Goal: Entertainment & Leisure: Browse casually

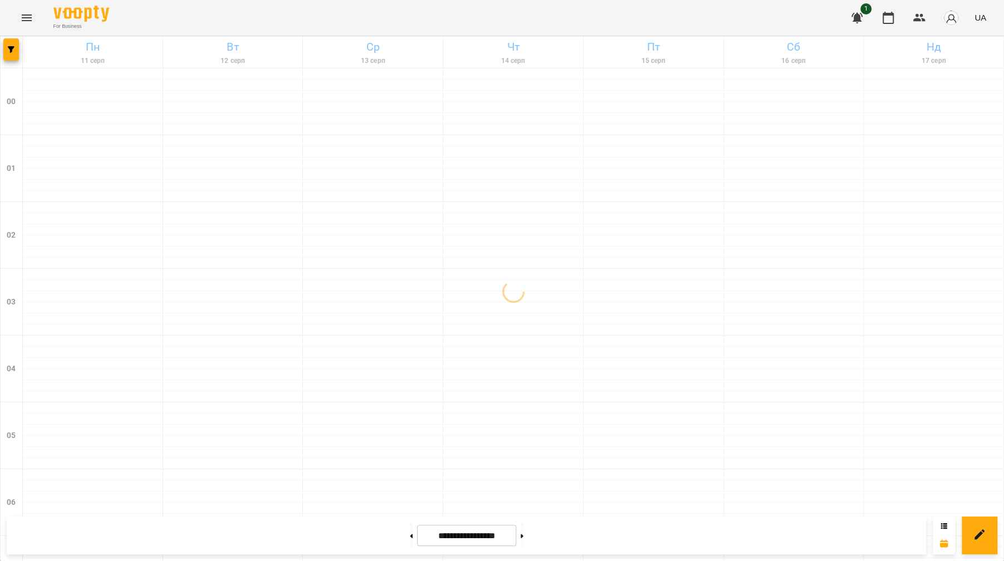
click at [31, 14] on icon "Menu" at bounding box center [26, 17] width 13 height 13
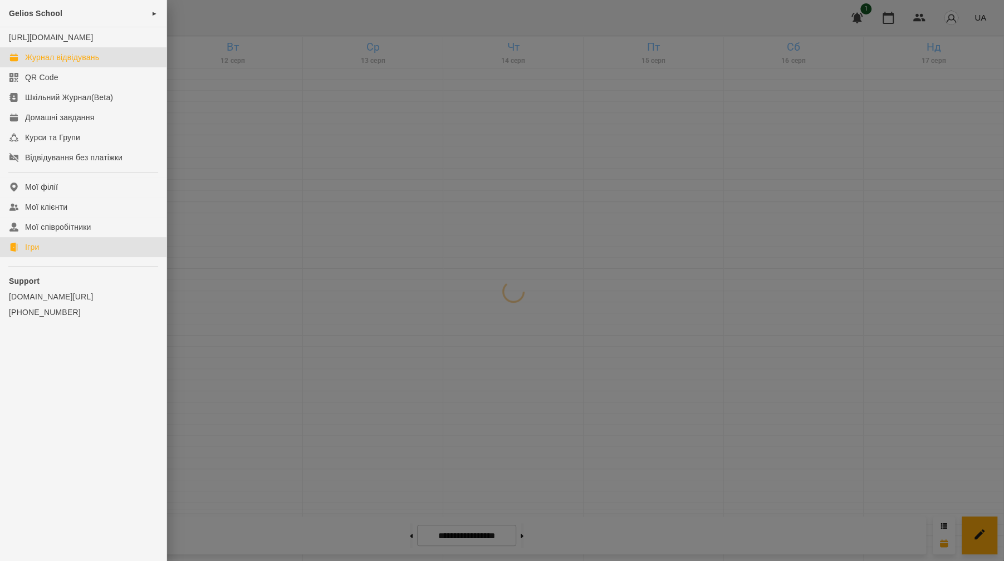
click at [58, 257] on link "Ігри" at bounding box center [83, 247] width 167 height 20
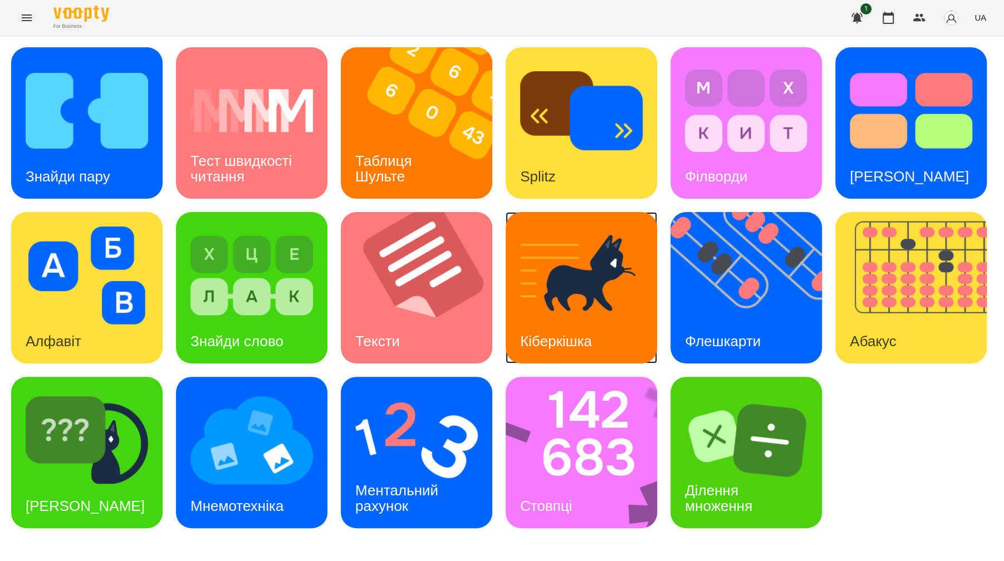
click at [573, 339] on h3 "Кіберкішка" at bounding box center [556, 341] width 72 height 17
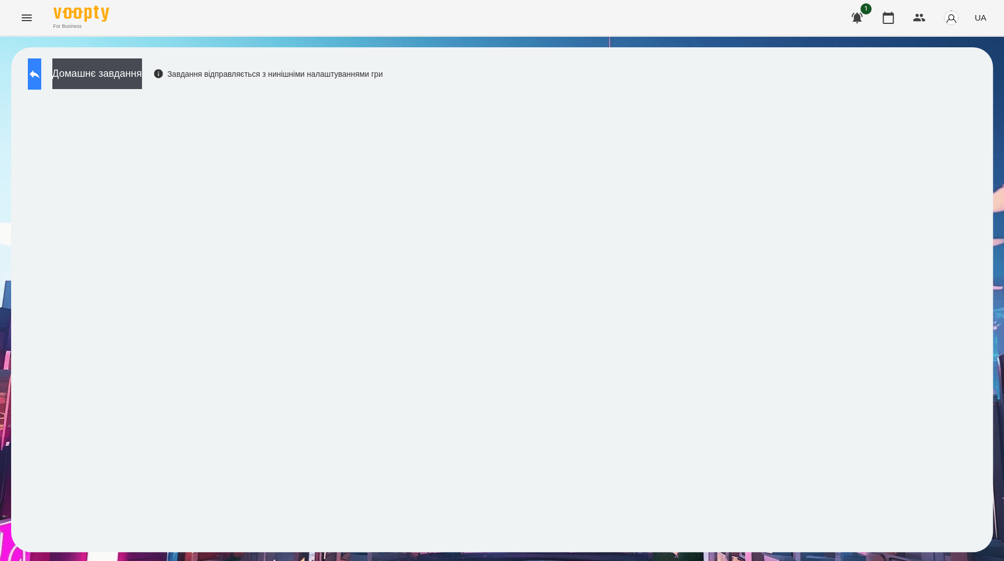
click at [41, 63] on button at bounding box center [34, 73] width 13 height 31
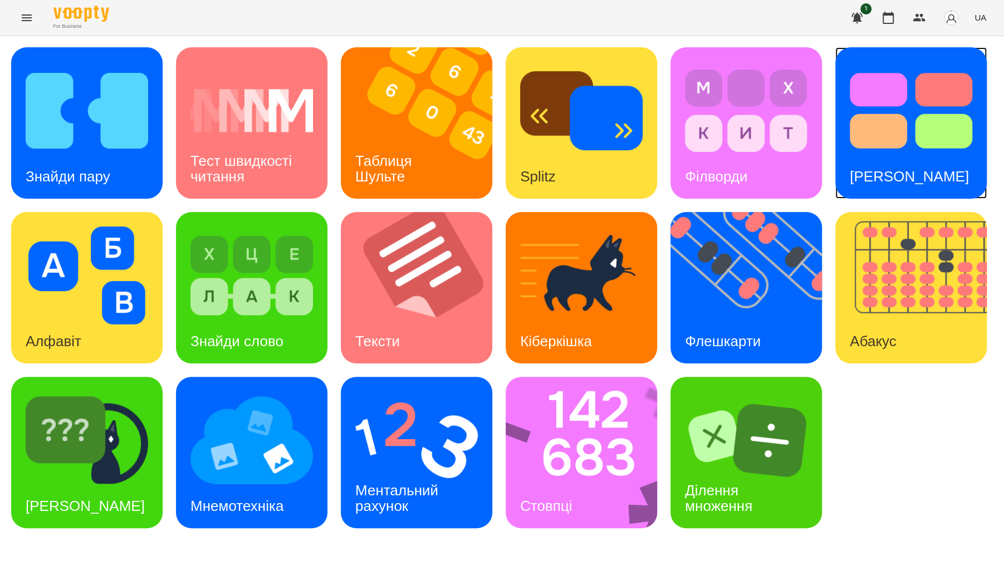
click at [899, 139] on img at bounding box center [911, 111] width 123 height 98
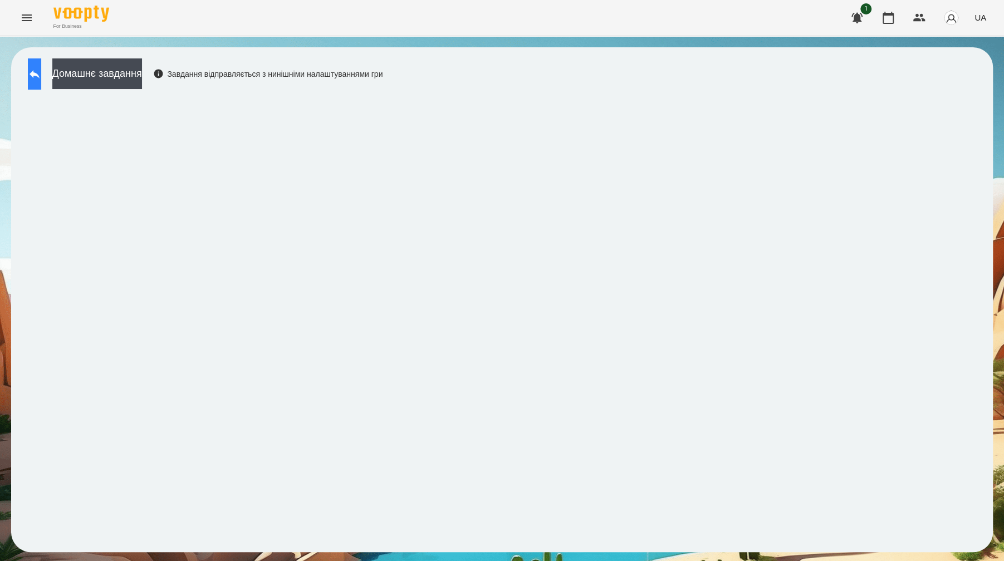
click at [41, 65] on button at bounding box center [34, 73] width 13 height 31
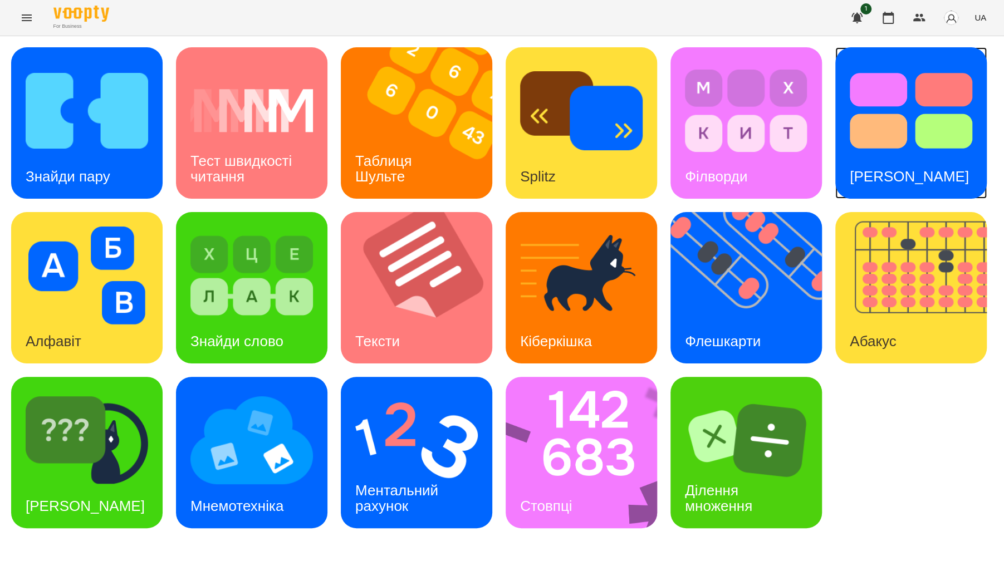
click at [951, 124] on img at bounding box center [911, 111] width 123 height 98
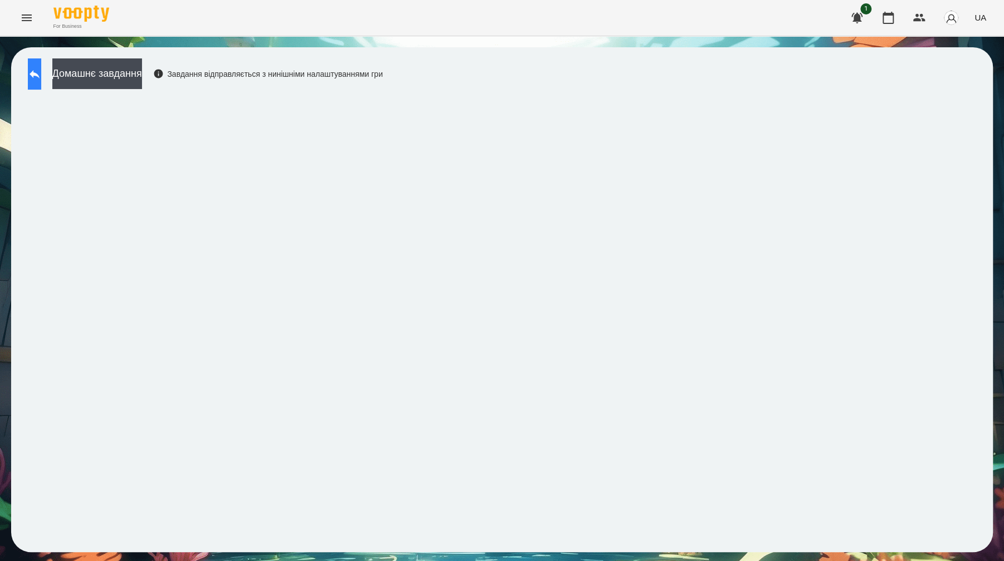
click at [36, 70] on button at bounding box center [34, 73] width 13 height 31
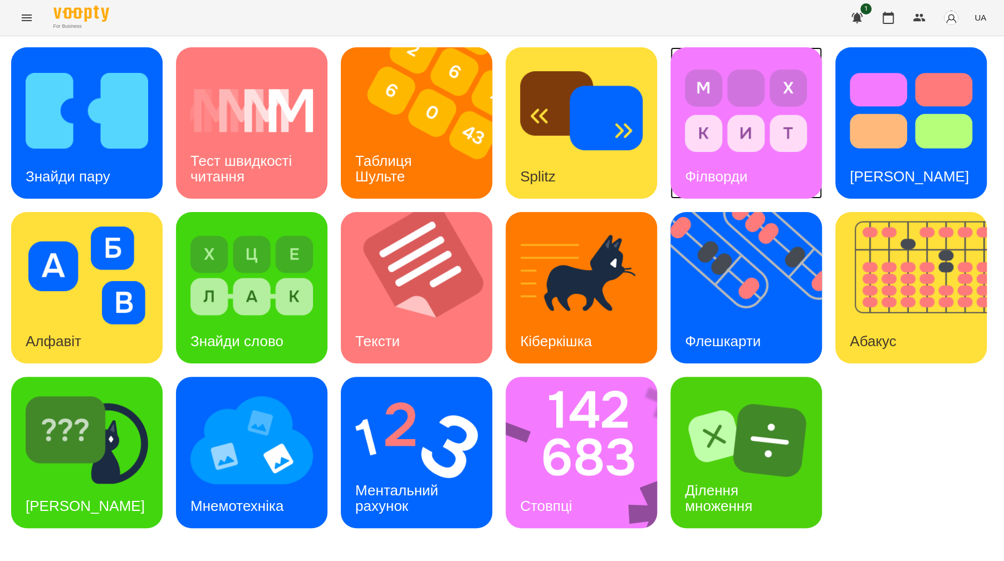
click at [760, 120] on img at bounding box center [746, 111] width 123 height 98
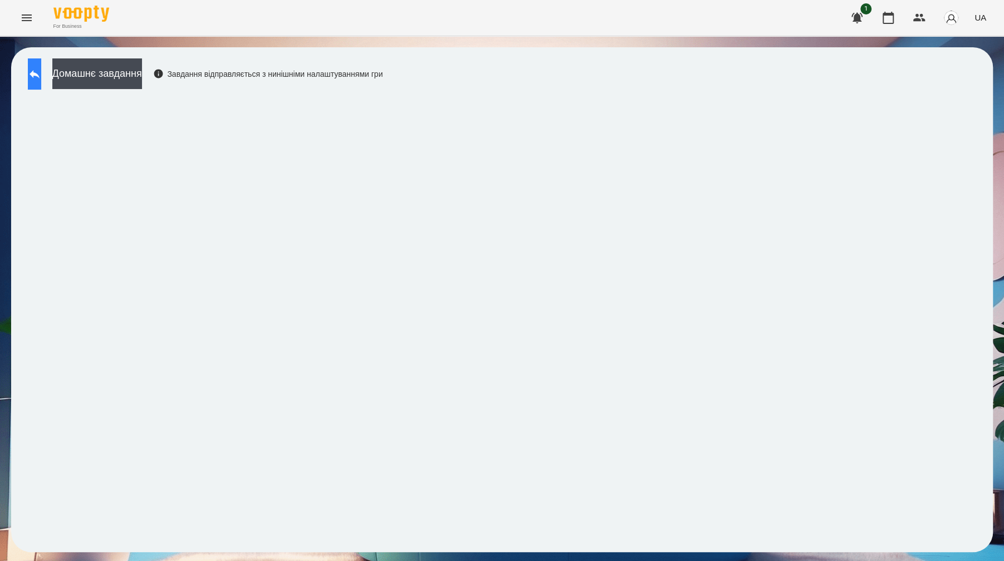
click at [41, 70] on icon at bounding box center [34, 73] width 13 height 13
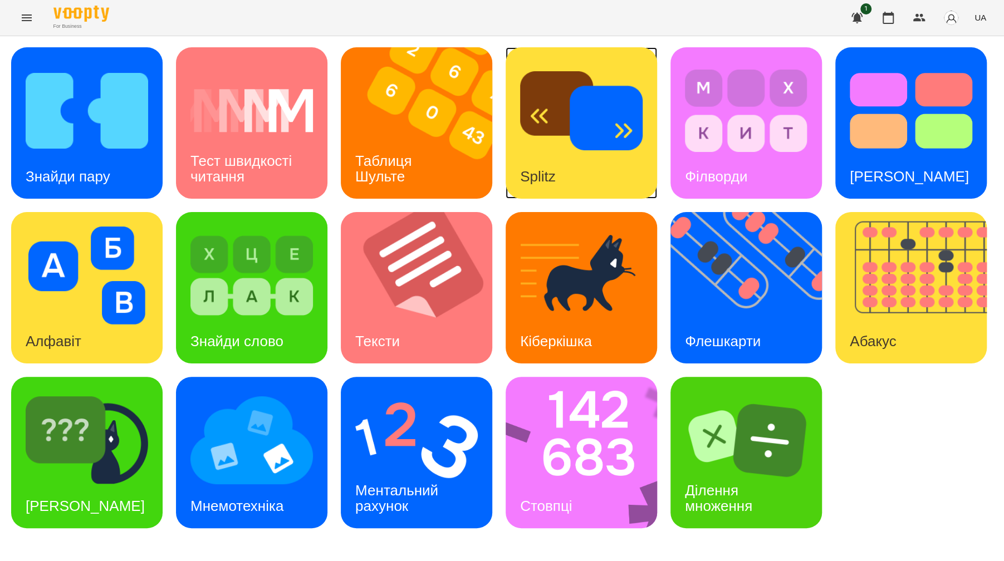
click at [561, 163] on div "Splitz" at bounding box center [538, 177] width 65 height 44
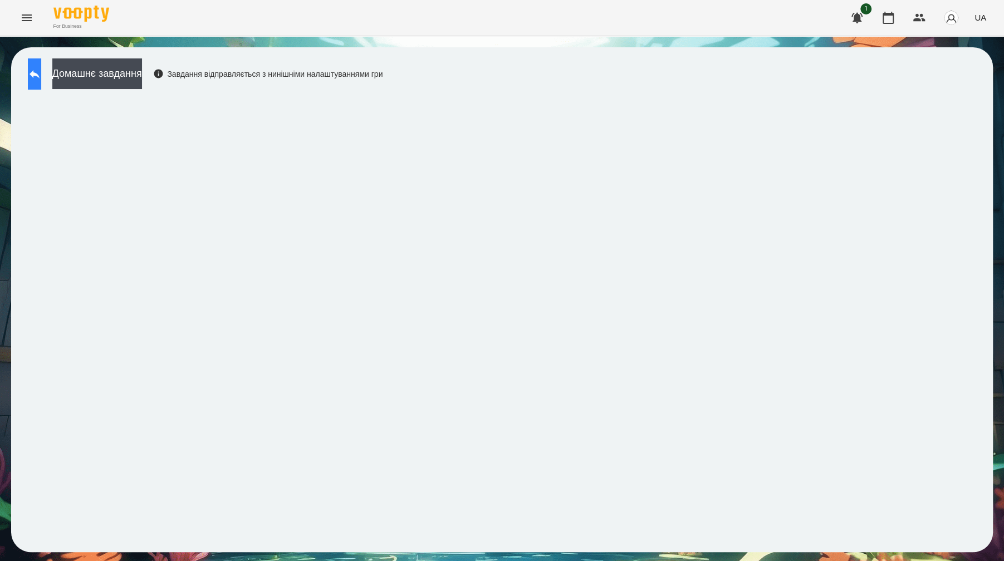
click at [36, 74] on button at bounding box center [34, 73] width 13 height 31
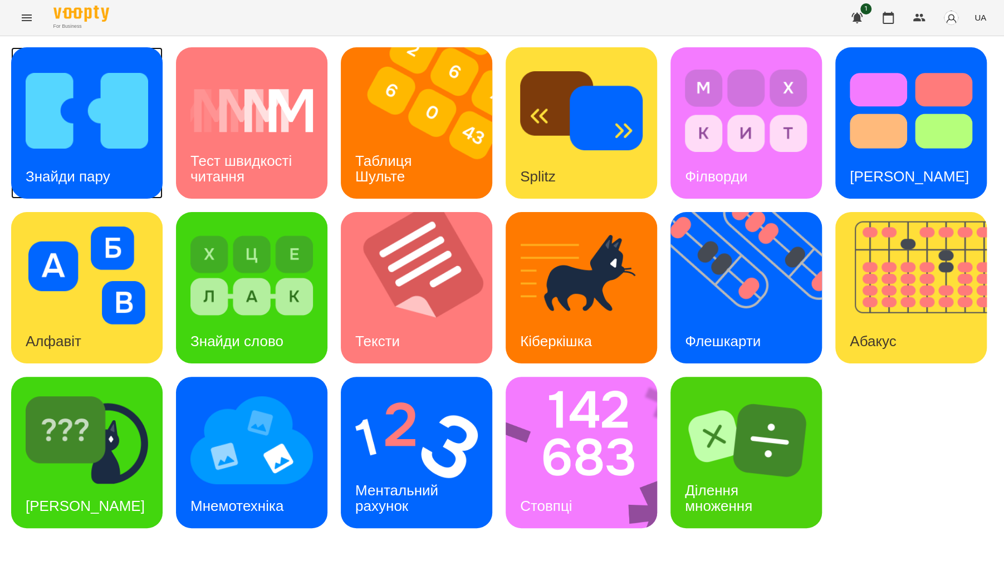
click at [124, 181] on div "Знайди пару" at bounding box center [68, 177] width 114 height 44
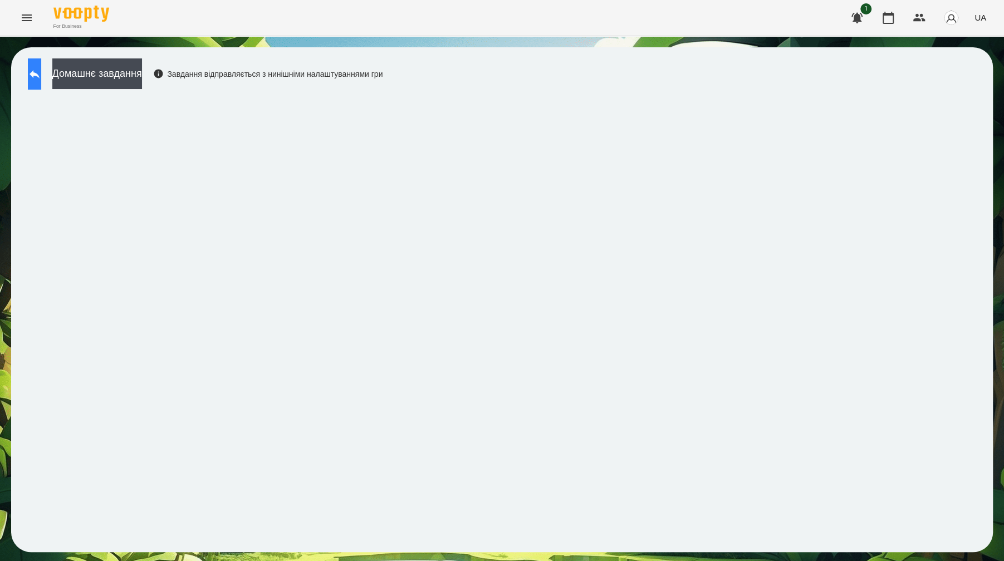
click at [41, 73] on icon at bounding box center [34, 73] width 13 height 13
